Goal: Entertainment & Leisure: Consume media (video, audio)

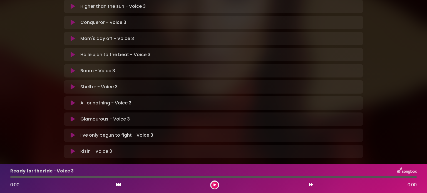
scroll to position [167, 0]
click at [72, 84] on icon at bounding box center [73, 87] width 4 height 6
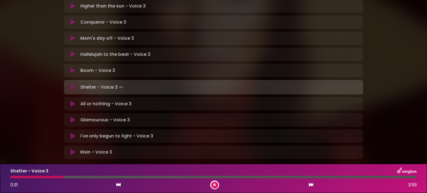
click at [274, 124] on div "Ready for the ride - Voice 3 Loading Track... Name Email" at bounding box center [213, 63] width 299 height 192
drag, startPoint x: 178, startPoint y: 177, endPoint x: 161, endPoint y: 177, distance: 16.4
click at [161, 177] on div at bounding box center [85, 177] width 151 height 3
click at [153, 178] on div at bounding box center [89, 177] width 158 height 3
click at [131, 176] on div "Shelter - Voice 3 1:28 3:59" at bounding box center [214, 179] width 414 height 22
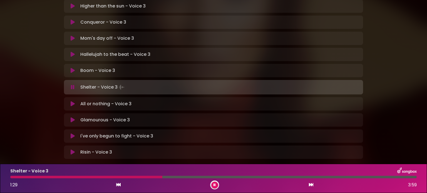
click at [131, 177] on div at bounding box center [86, 177] width 152 height 3
click at [131, 177] on div at bounding box center [77, 177] width 134 height 3
click at [130, 176] on div "Shelter - Voice 3 1:21 3:59" at bounding box center [214, 179] width 414 height 22
click at [130, 176] on div "Shelter - Voice 3 1:23 3:59" at bounding box center [214, 179] width 414 height 22
click at [213, 185] on button at bounding box center [214, 185] width 7 height 7
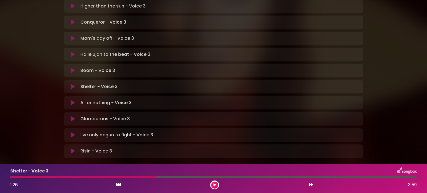
click at [141, 178] on div at bounding box center [83, 177] width 146 height 3
click at [215, 186] on icon at bounding box center [215, 185] width 3 height 3
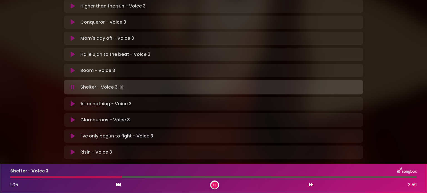
drag, startPoint x: 141, startPoint y: 177, endPoint x: 122, endPoint y: 177, distance: 19.2
click at [122, 177] on div at bounding box center [213, 177] width 407 height 3
click at [122, 177] on div at bounding box center [76, 177] width 132 height 3
click at [217, 187] on button at bounding box center [214, 185] width 7 height 7
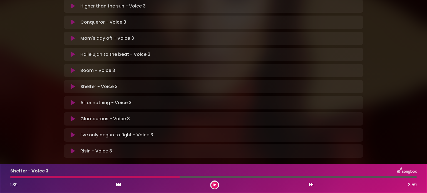
click at [178, 176] on div at bounding box center [94, 177] width 169 height 3
click at [215, 185] on icon at bounding box center [215, 185] width 3 height 3
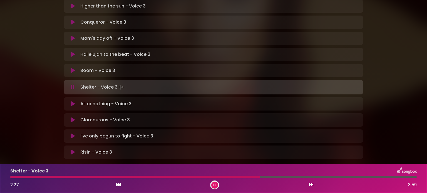
scroll to position [111, 0]
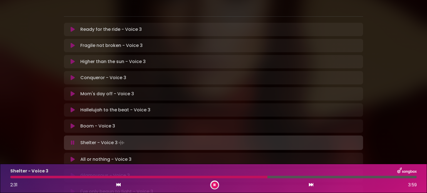
click at [73, 177] on div at bounding box center [138, 177] width 257 height 3
click at [68, 177] on div at bounding box center [42, 177] width 65 height 3
click at [59, 177] on div at bounding box center [39, 177] width 58 height 3
click at [70, 176] on div "Shelter - Voice 3 2:32 3:59" at bounding box center [214, 179] width 414 height 22
click at [69, 176] on div at bounding box center [140, 177] width 261 height 3
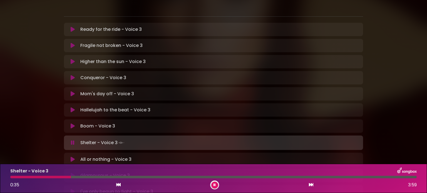
click at [66, 176] on div at bounding box center [40, 177] width 61 height 3
click at [63, 177] on div at bounding box center [38, 177] width 57 height 3
click at [57, 176] on div at bounding box center [37, 177] width 54 height 3
click at [199, 175] on div "Shelter - Voice 3 2:26 3:59" at bounding box center [214, 179] width 414 height 22
click at [202, 177] on div at bounding box center [213, 177] width 407 height 3
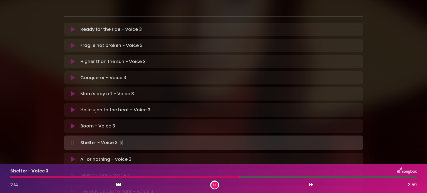
click at [97, 178] on div at bounding box center [124, 177] width 229 height 3
click at [67, 178] on div at bounding box center [54, 177] width 88 height 3
click at [62, 177] on div at bounding box center [39, 177] width 58 height 3
click at [214, 184] on icon at bounding box center [215, 185] width 2 height 3
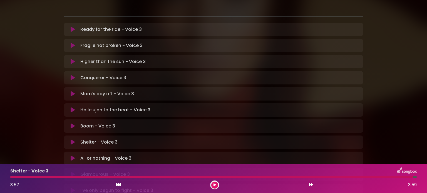
click at [304, 177] on div at bounding box center [211, 177] width 403 height 3
click at [214, 185] on icon at bounding box center [215, 185] width 3 height 3
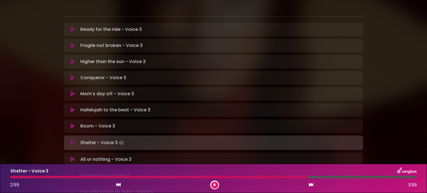
click at [319, 177] on div at bounding box center [213, 177] width 407 height 3
click at [329, 177] on div at bounding box center [213, 177] width 407 height 3
click at [332, 177] on div at bounding box center [213, 177] width 407 height 3
click at [338, 177] on div at bounding box center [213, 177] width 407 height 3
click at [323, 177] on div at bounding box center [213, 177] width 407 height 3
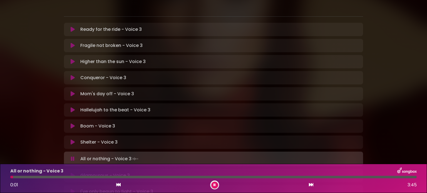
click at [214, 185] on icon at bounding box center [215, 185] width 2 height 3
